Goal: Information Seeking & Learning: Learn about a topic

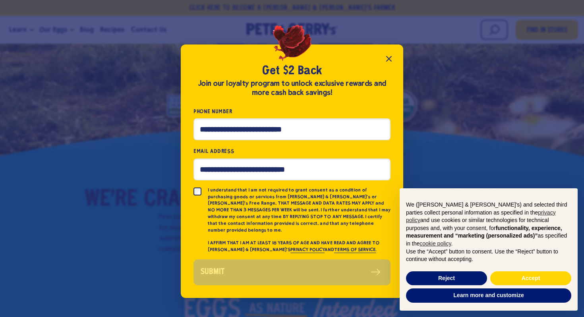
scroll to position [79, 0]
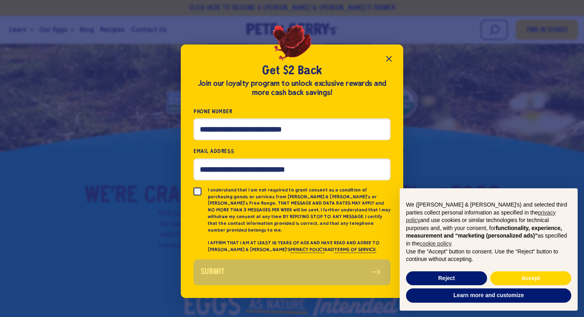
click at [393, 59] on icon "Close popup" at bounding box center [389, 59] width 10 height 10
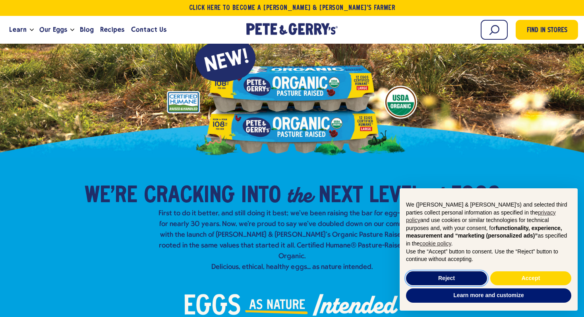
click at [474, 275] on button "Reject" at bounding box center [446, 278] width 81 height 14
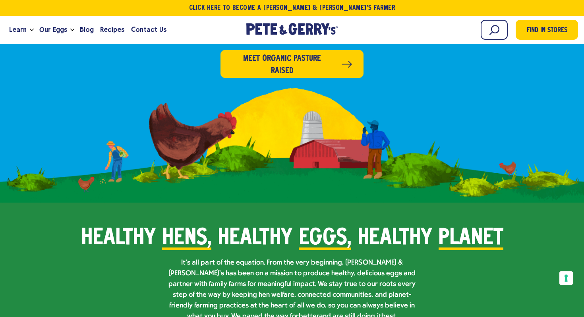
scroll to position [360, 0]
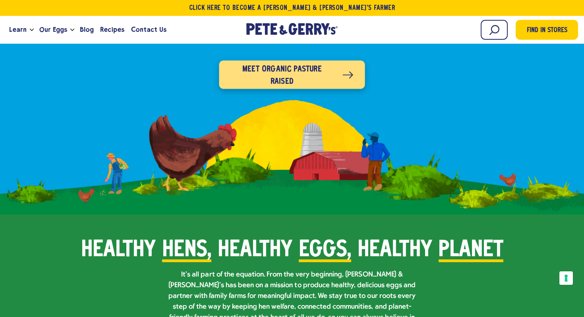
click at [320, 63] on span "Meet organic pasture raised" at bounding box center [282, 75] width 102 height 25
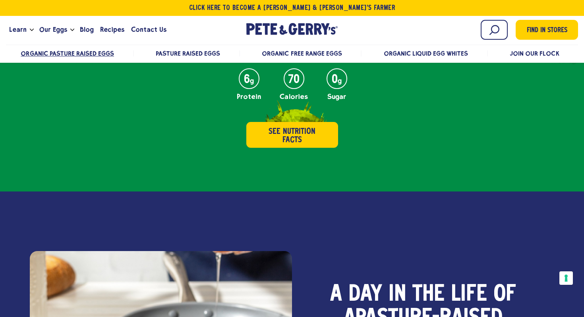
scroll to position [392, 0]
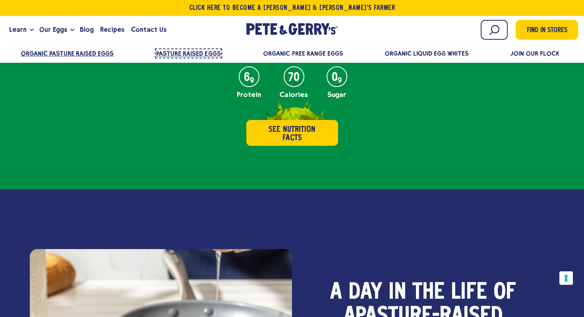
click at [183, 51] on span "Pasture Raised Eggs" at bounding box center [188, 54] width 64 height 8
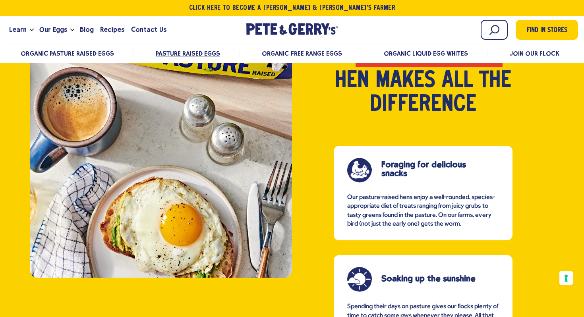
scroll to position [622, 0]
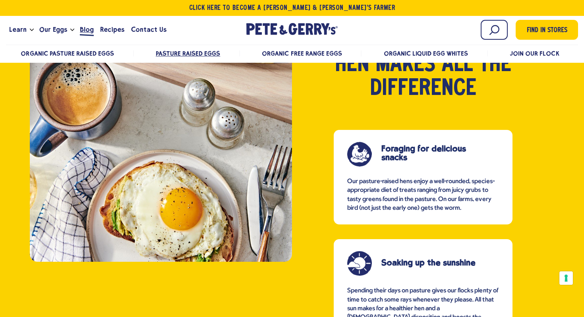
click at [84, 33] on span "Blog" at bounding box center [87, 30] width 14 height 10
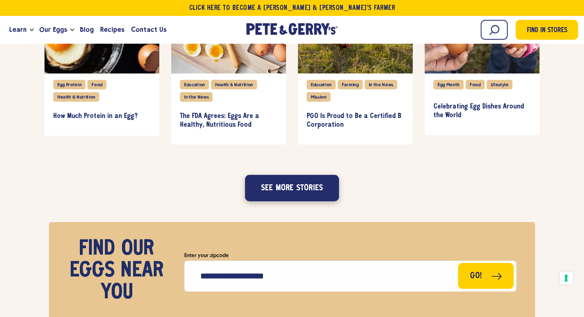
scroll to position [889, 0]
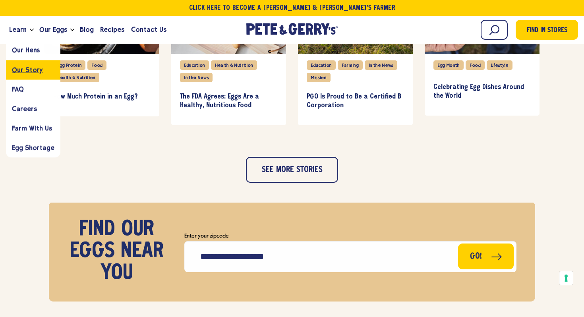
click at [31, 74] on link "Our Story" at bounding box center [33, 69] width 54 height 19
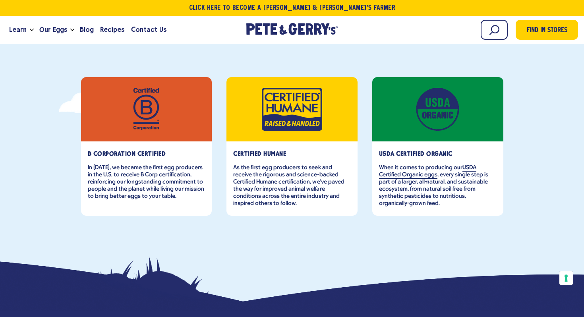
scroll to position [305, 0]
